Goal: Task Accomplishment & Management: Manage account settings

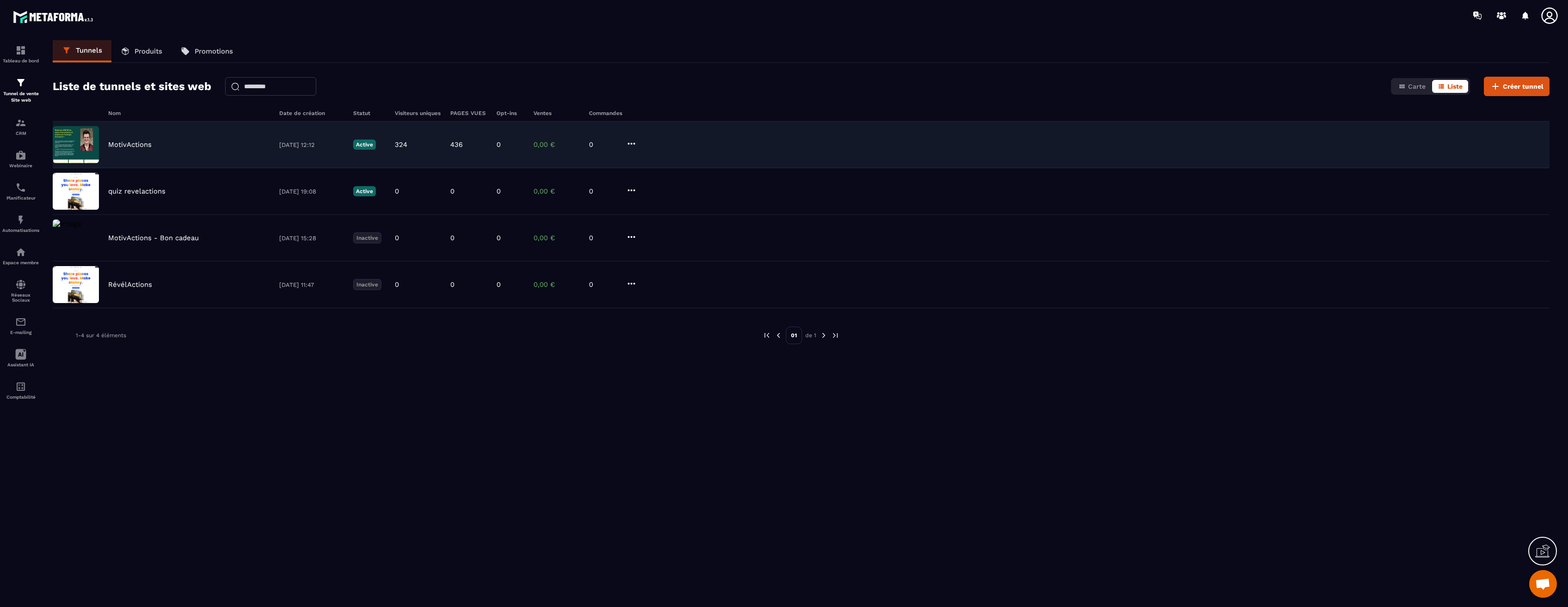
click at [164, 143] on div "MotivActions" at bounding box center [189, 145] width 162 height 9
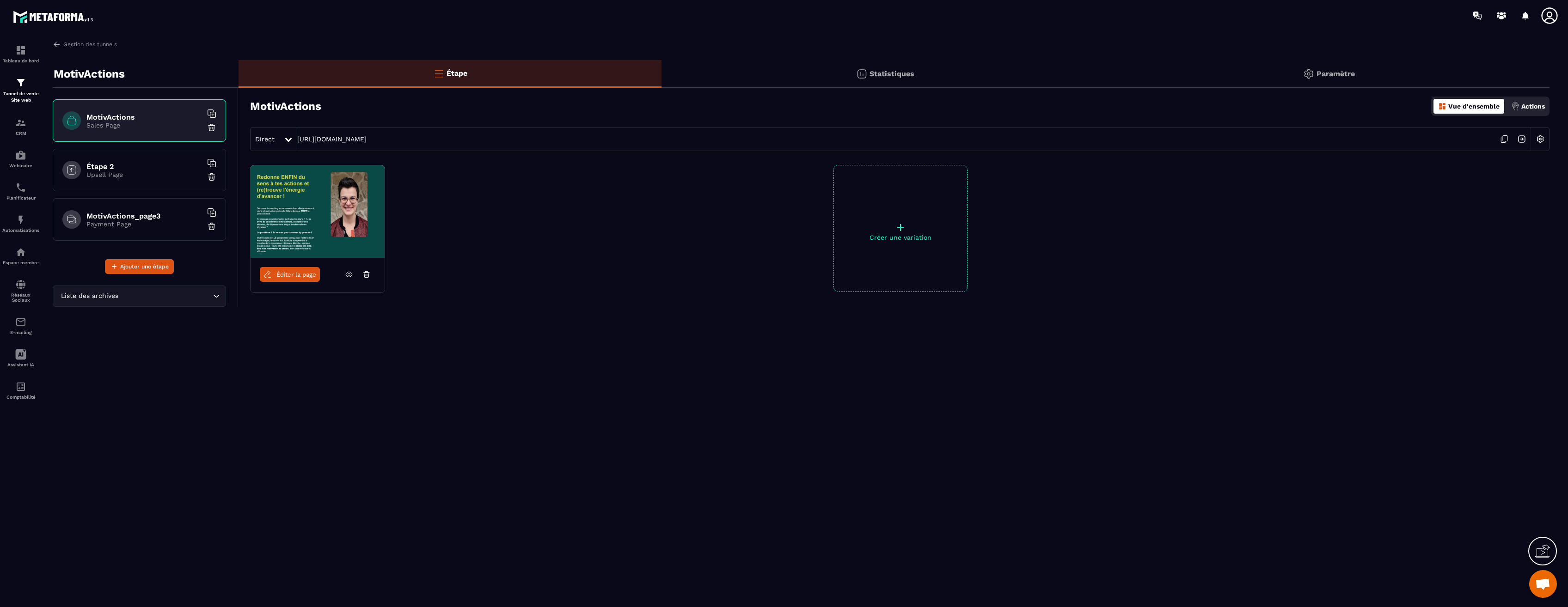
click at [900, 80] on div "Statistiques" at bounding box center [885, 74] width 447 height 28
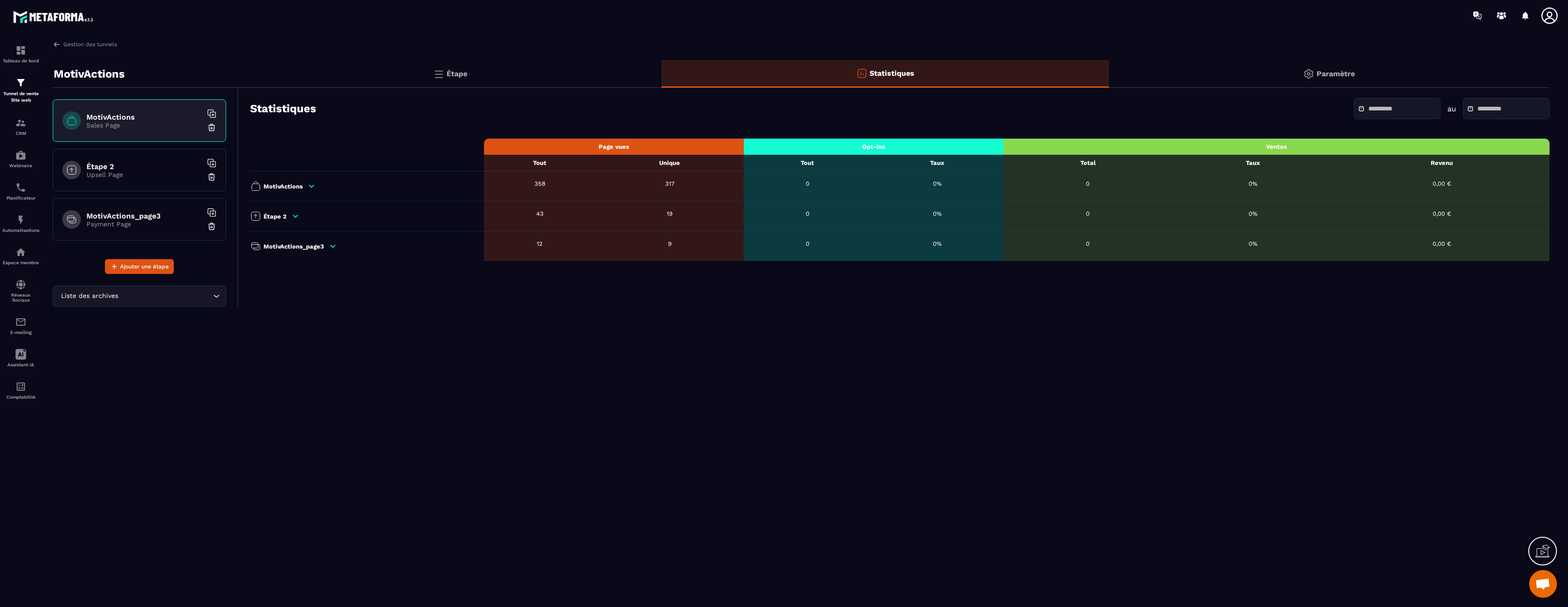
click at [293, 186] on p "MotivActions" at bounding box center [283, 186] width 40 height 7
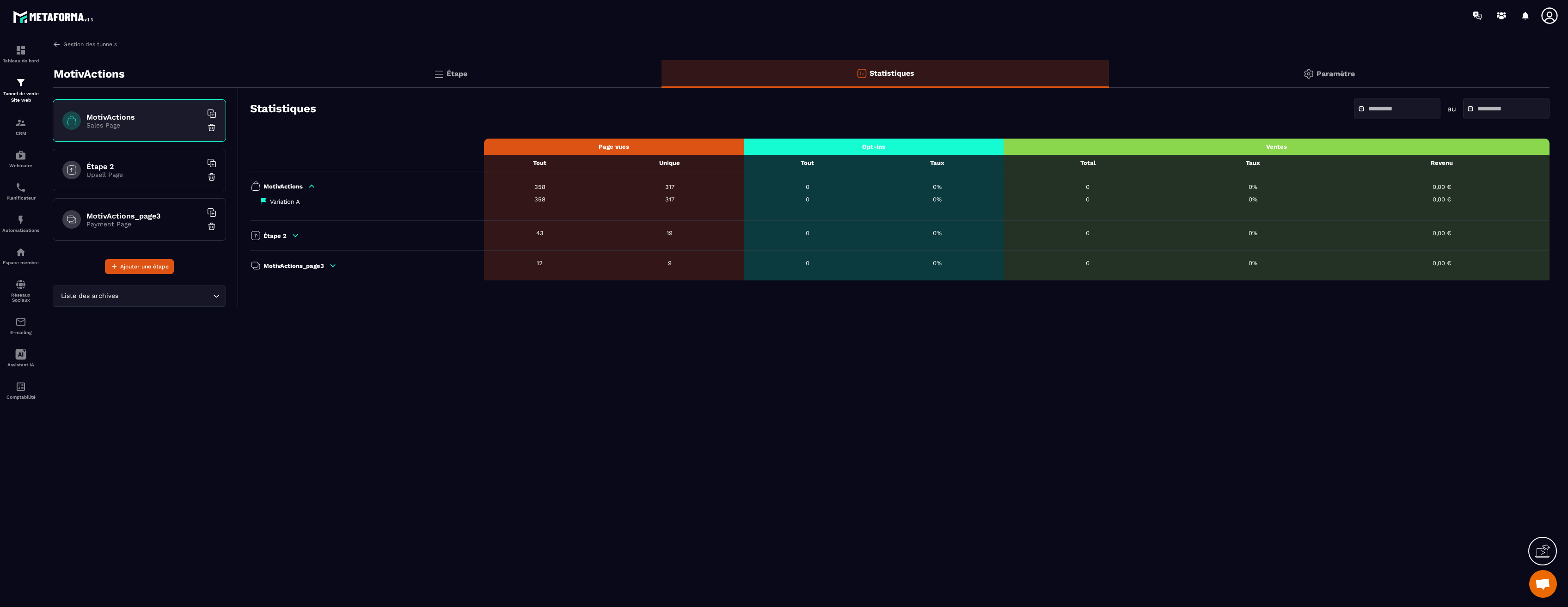
click at [58, 43] on img at bounding box center [57, 44] width 9 height 9
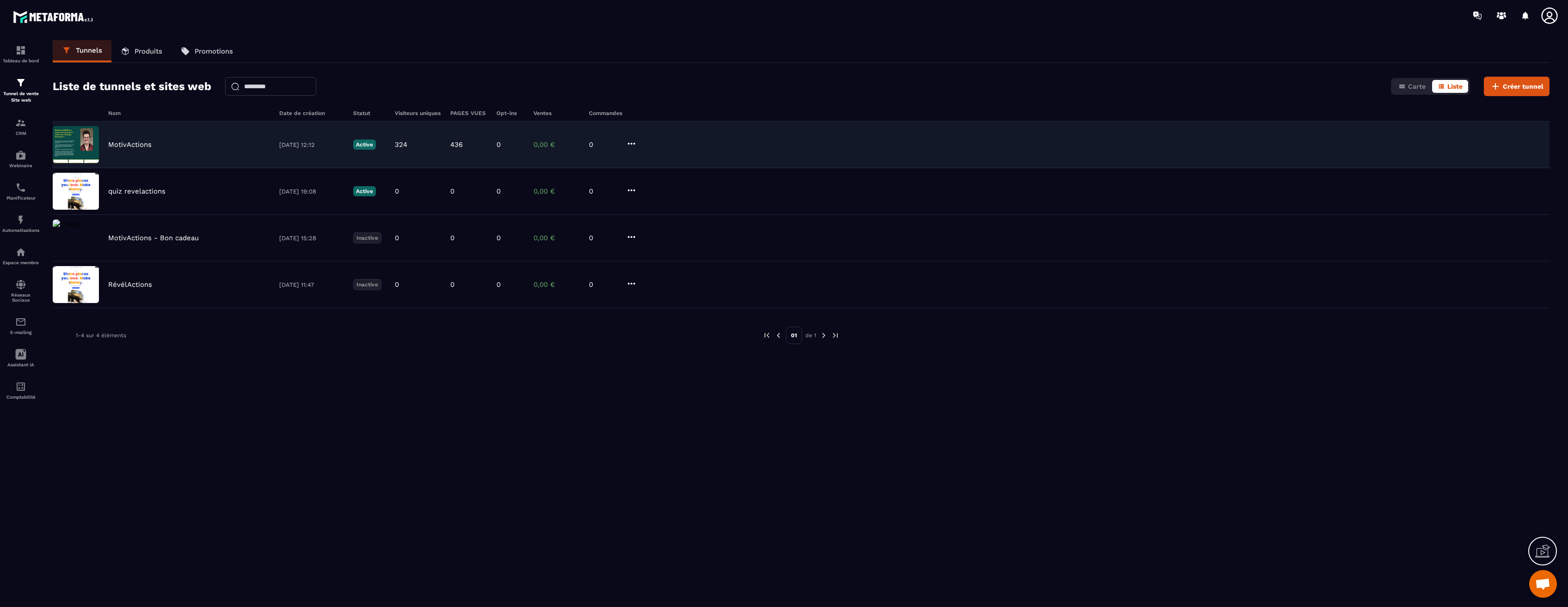
click at [631, 144] on icon at bounding box center [631, 144] width 7 height 2
click at [217, 131] on div "MotivActions 14/09/2025 12:12 Active 324 436 0 0,00 € 0 Modifier Modifier Étape…" at bounding box center [801, 145] width 1497 height 47
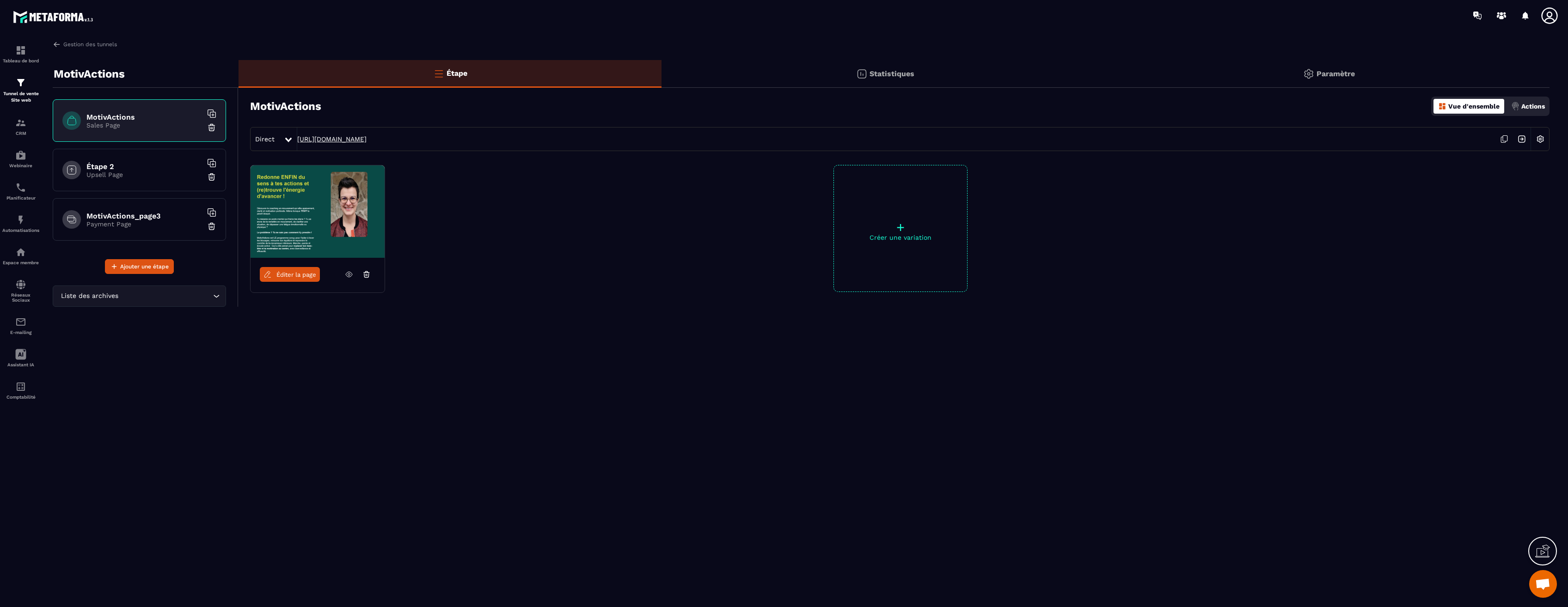
click at [366, 140] on link "https://metaforma.io/motivactions_presentation" at bounding box center [332, 139] width 69 height 7
click at [294, 274] on span "Éditer la page" at bounding box center [296, 274] width 40 height 7
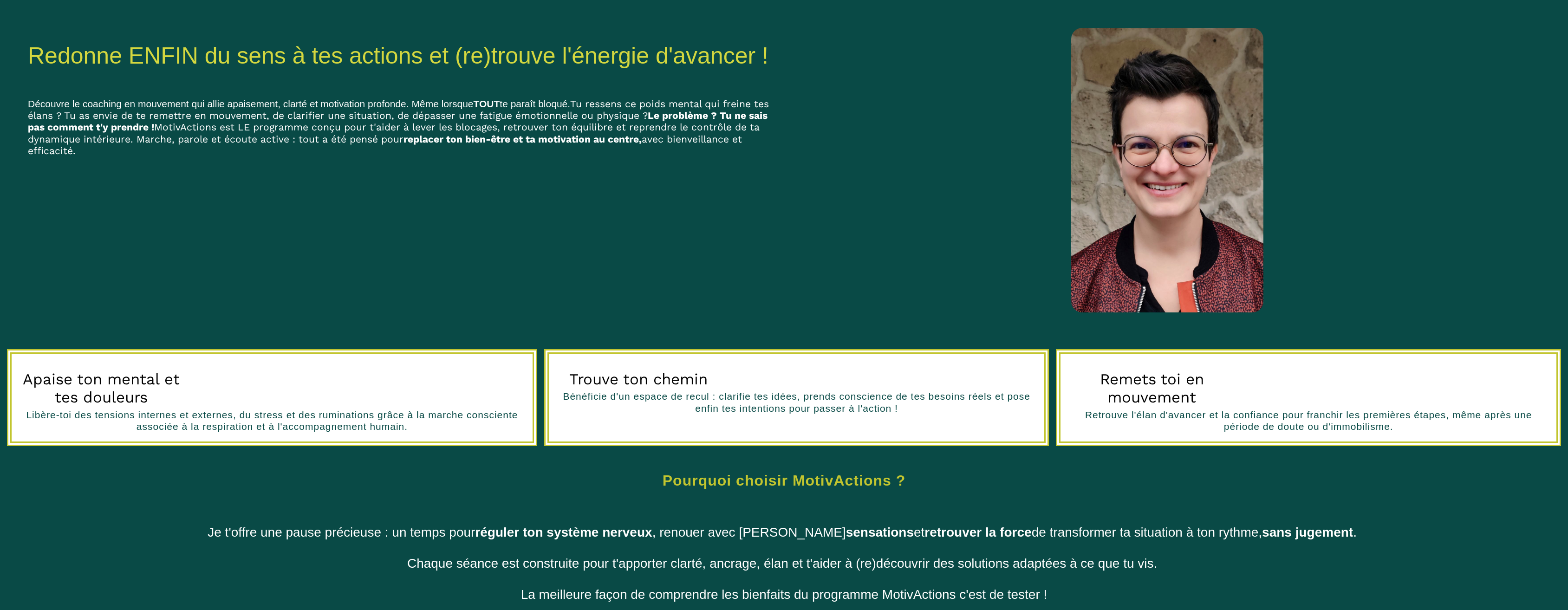
scroll to position [170, 0]
